Goal: Find contact information: Find contact information

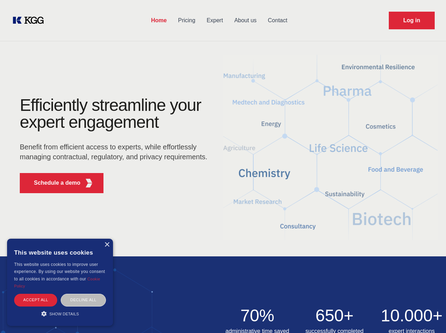
click at [223, 166] on div "Efficiently streamline your expert engagement Benefit from efficient access to …" at bounding box center [115, 148] width 215 height 102
click at [53, 183] on p "Schedule a demo" at bounding box center [57, 183] width 47 height 8
click at [107, 244] on div "× This website uses cookies This website uses cookies to improve user experienc…" at bounding box center [60, 281] width 106 height 87
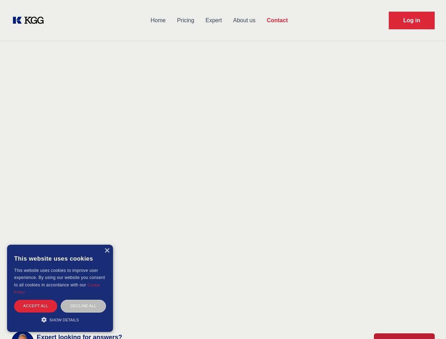
click at [36, 300] on div "Accept all" at bounding box center [35, 306] width 43 height 12
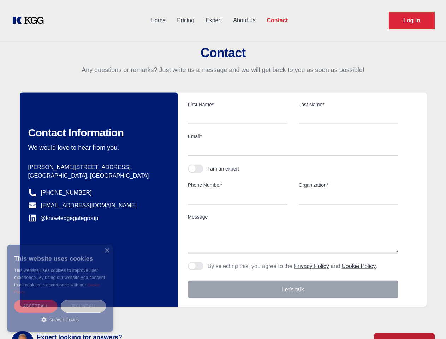
click at [83, 300] on div "Decline all" at bounding box center [83, 306] width 45 height 12
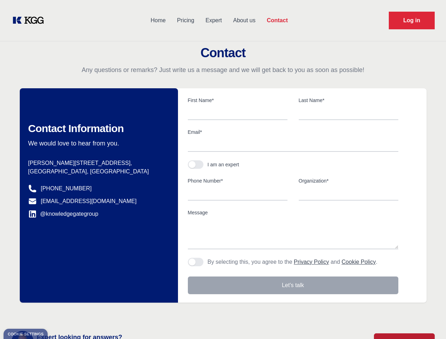
click at [60, 313] on main "Contact Any questions or remarks? Just write us a message and we will get back …" at bounding box center [223, 183] width 446 height 367
